Goal: Find specific page/section: Find specific page/section

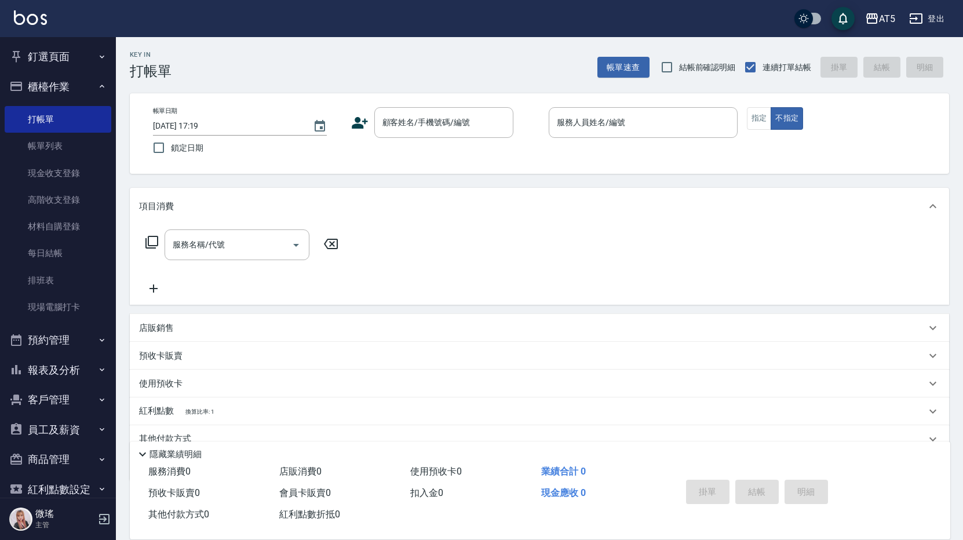
click at [65, 50] on button "釘選頁面" at bounding box center [58, 57] width 107 height 30
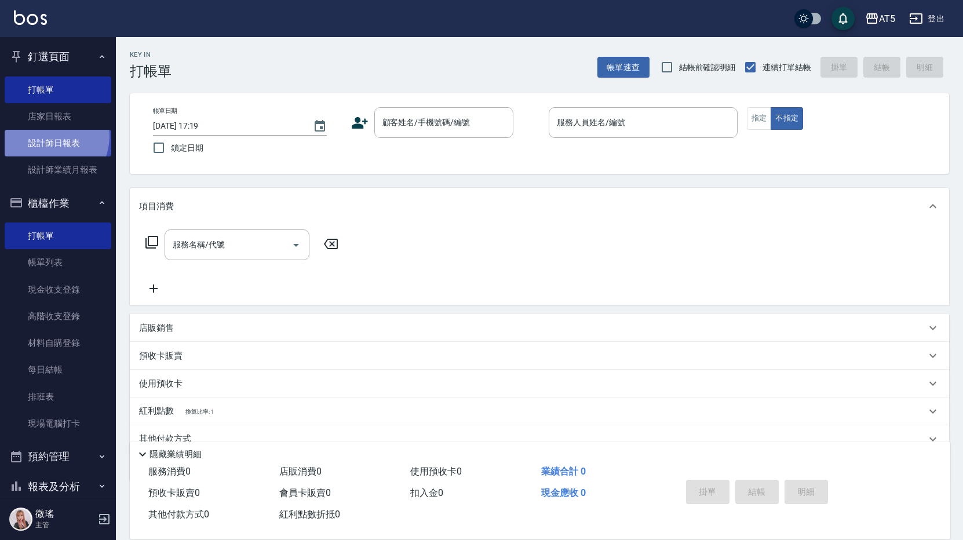
click at [47, 136] on link "設計師日報表" at bounding box center [58, 143] width 107 height 27
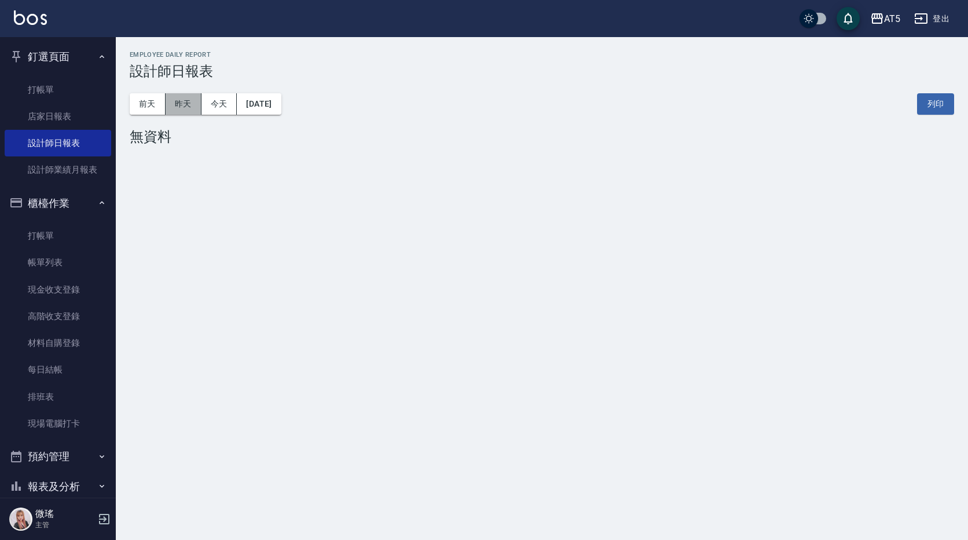
click at [184, 96] on button "昨天" at bounding box center [184, 103] width 36 height 21
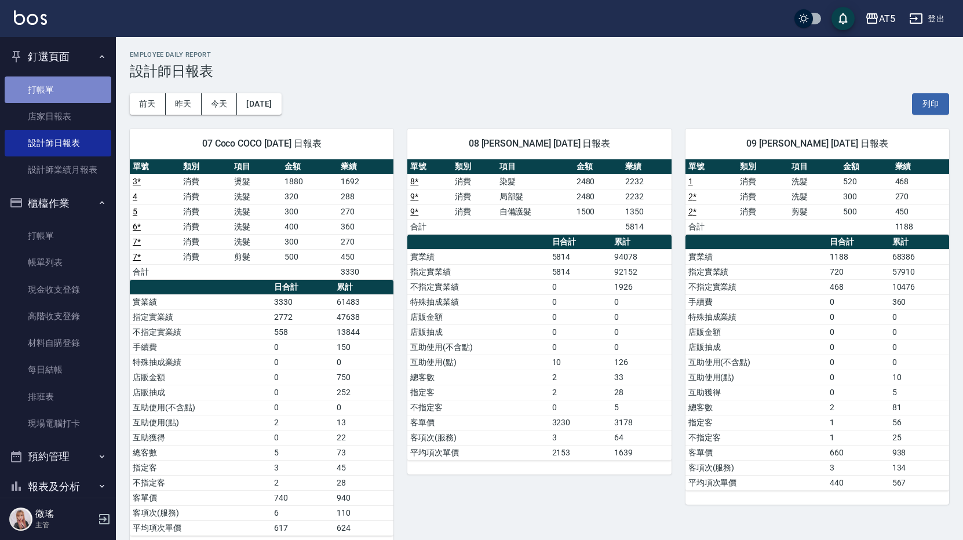
click at [95, 80] on link "打帳單" at bounding box center [58, 89] width 107 height 27
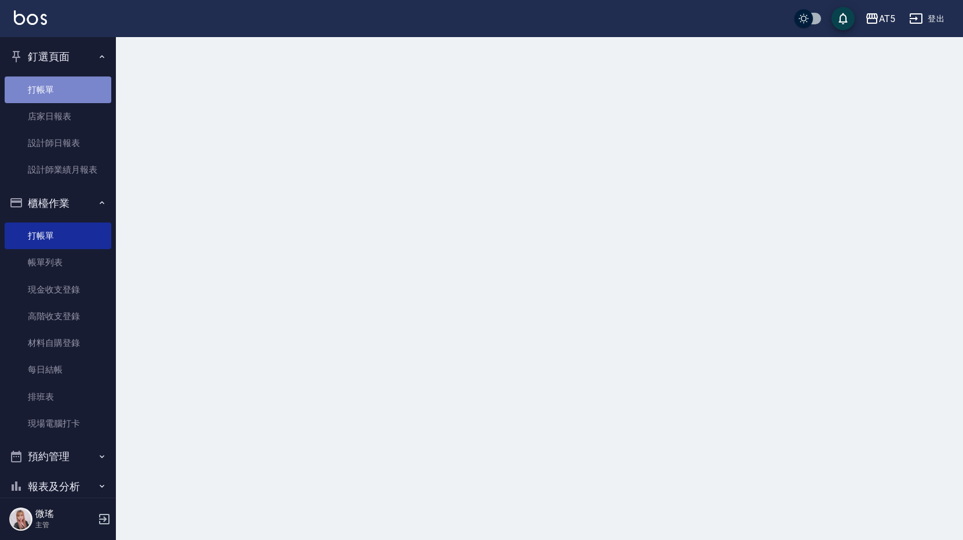
click at [95, 80] on link "打帳單" at bounding box center [58, 89] width 107 height 27
drag, startPoint x: 95, startPoint y: 80, endPoint x: 77, endPoint y: 97, distance: 24.6
click at [113, 86] on nav "釘選頁面 打帳單 店家日報表 設計師日報表 設計師業績月報表 櫃檯作業 打帳單 帳單列表 現金收支登錄 高階收支登錄 材料自購登錄 每日結帳 排班表 現場電腦…" at bounding box center [58, 267] width 116 height 460
click at [308, 65] on div at bounding box center [542, 51] width 853 height 28
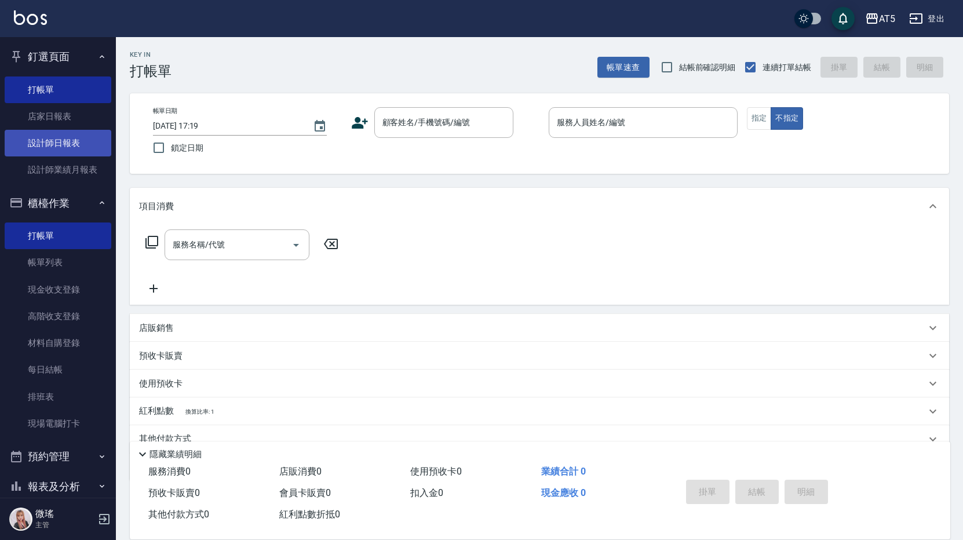
click at [58, 144] on link "設計師日報表" at bounding box center [58, 143] width 107 height 27
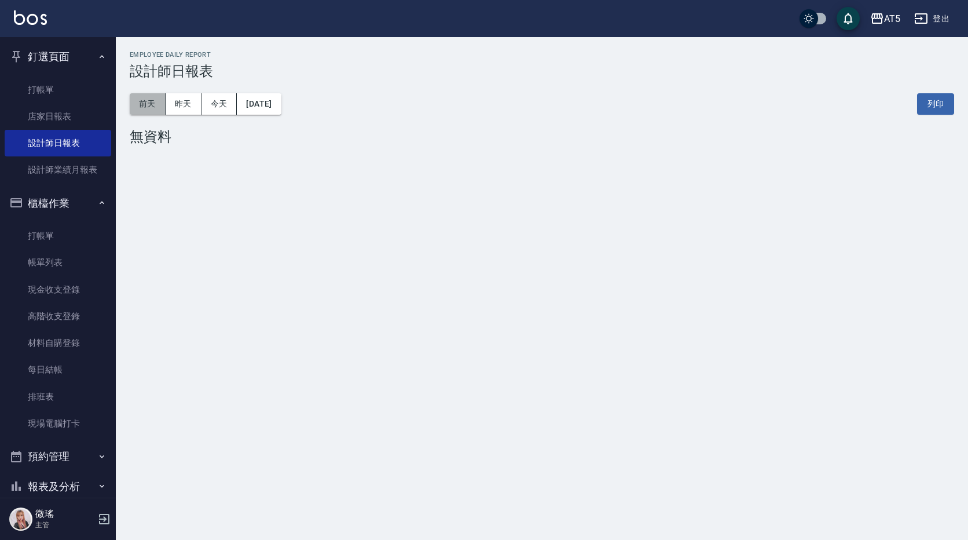
click at [142, 97] on button "前天" at bounding box center [148, 103] width 36 height 21
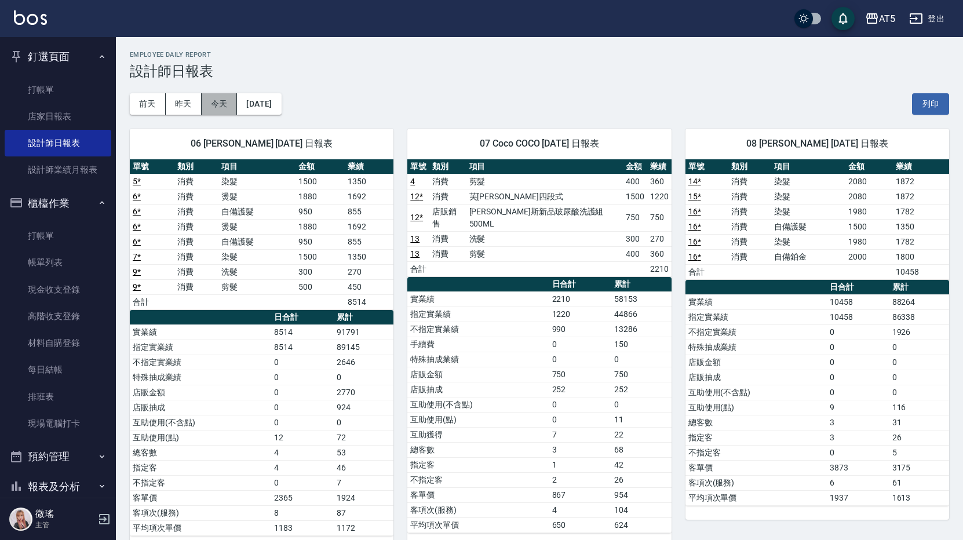
click at [213, 103] on button "今天" at bounding box center [220, 103] width 36 height 21
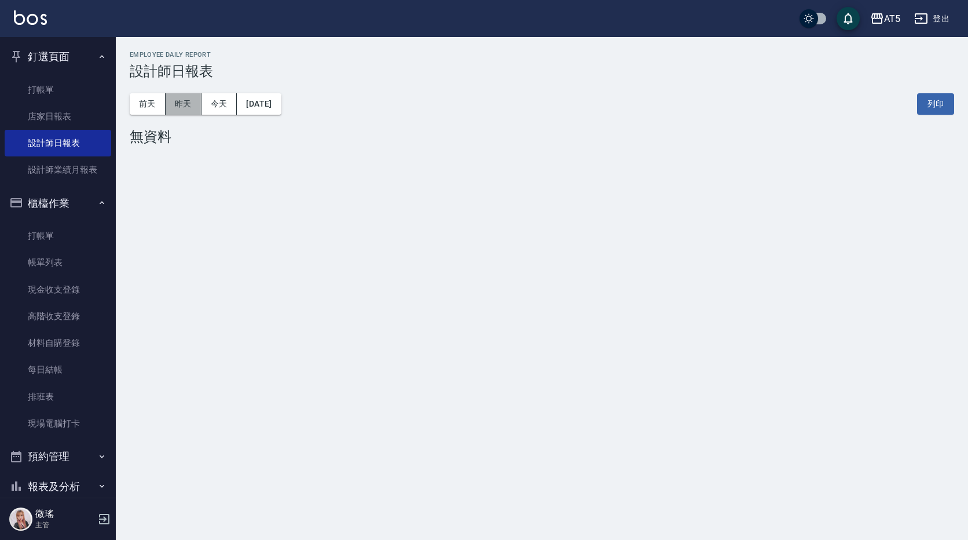
click at [178, 104] on button "昨天" at bounding box center [184, 103] width 36 height 21
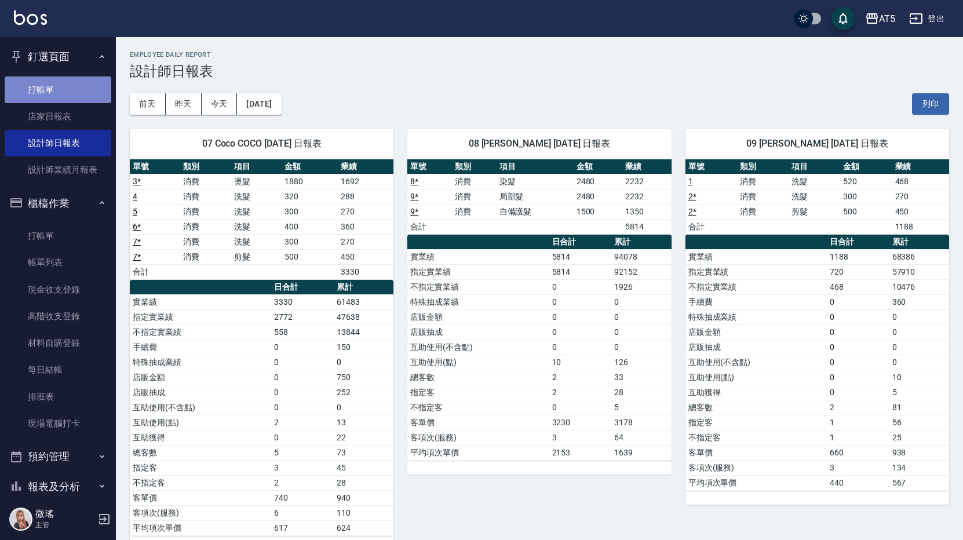
click at [86, 79] on link "打帳單" at bounding box center [58, 89] width 107 height 27
